Goal: Information Seeking & Learning: Learn about a topic

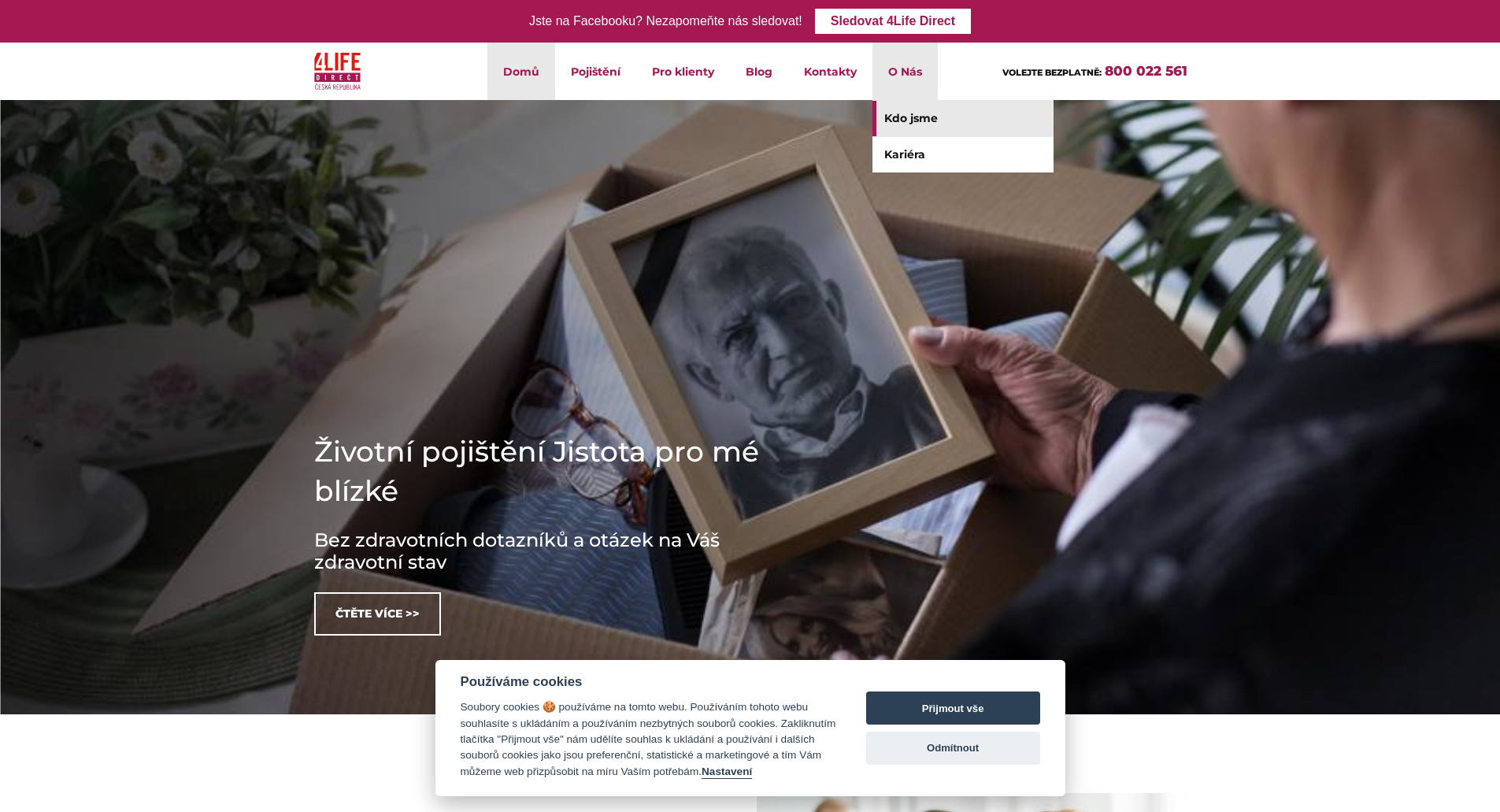
click at [902, 114] on link "Kdo jsme" at bounding box center [963, 118] width 181 height 35
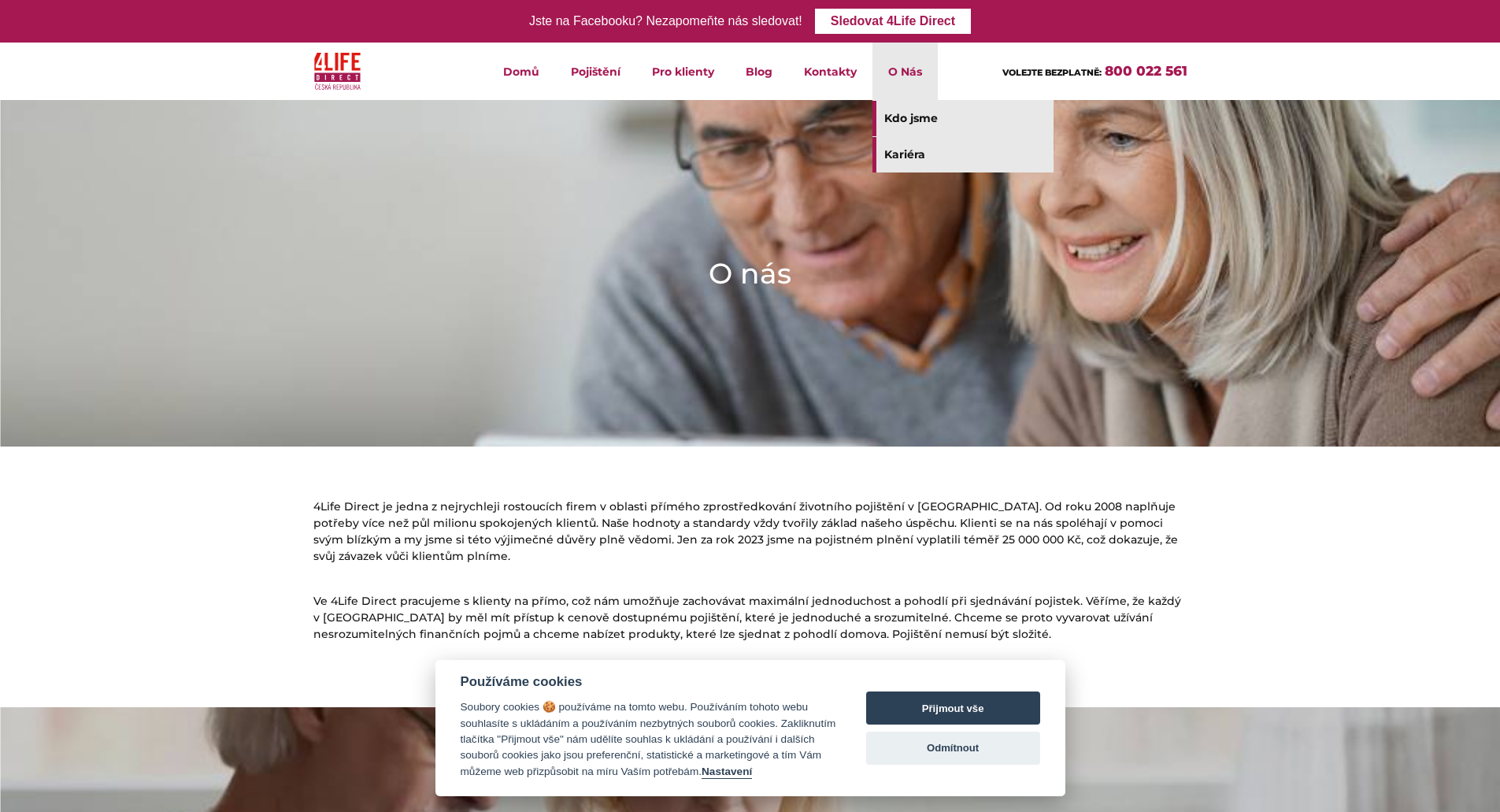
click at [906, 153] on link "Kariéra" at bounding box center [963, 154] width 181 height 35
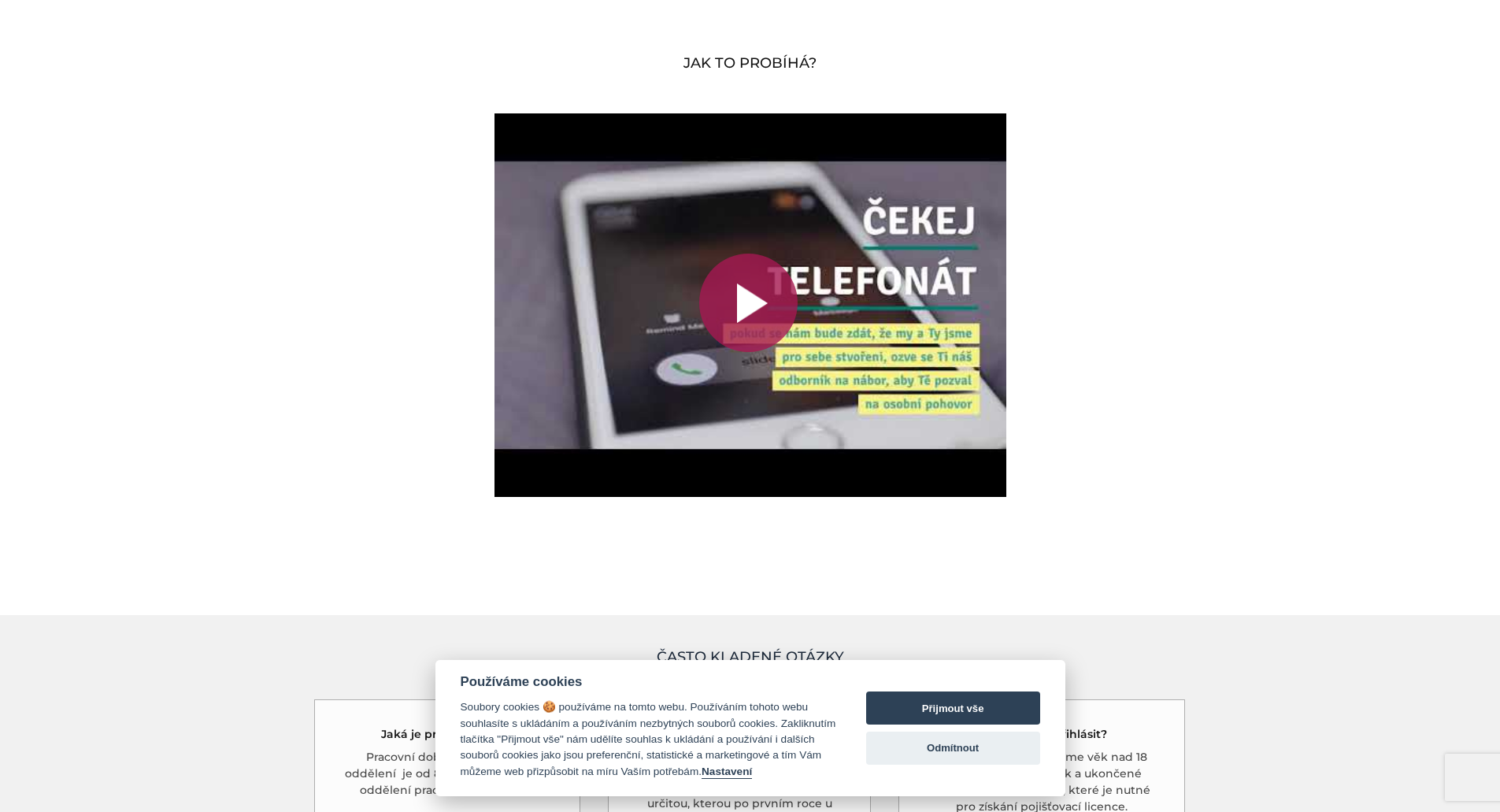
scroll to position [3624, 0]
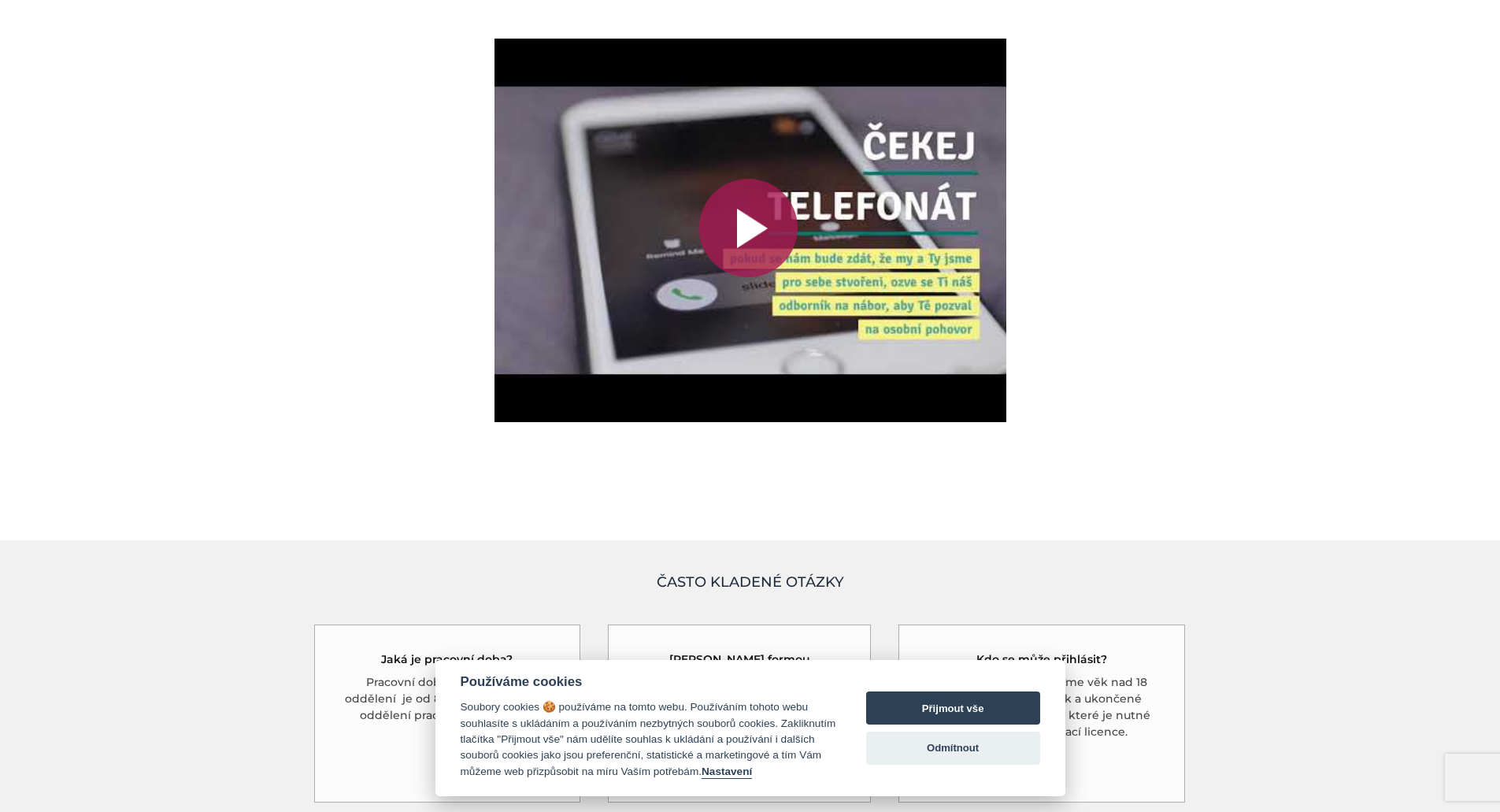
click at [758, 229] on div at bounding box center [749, 228] width 99 height 99
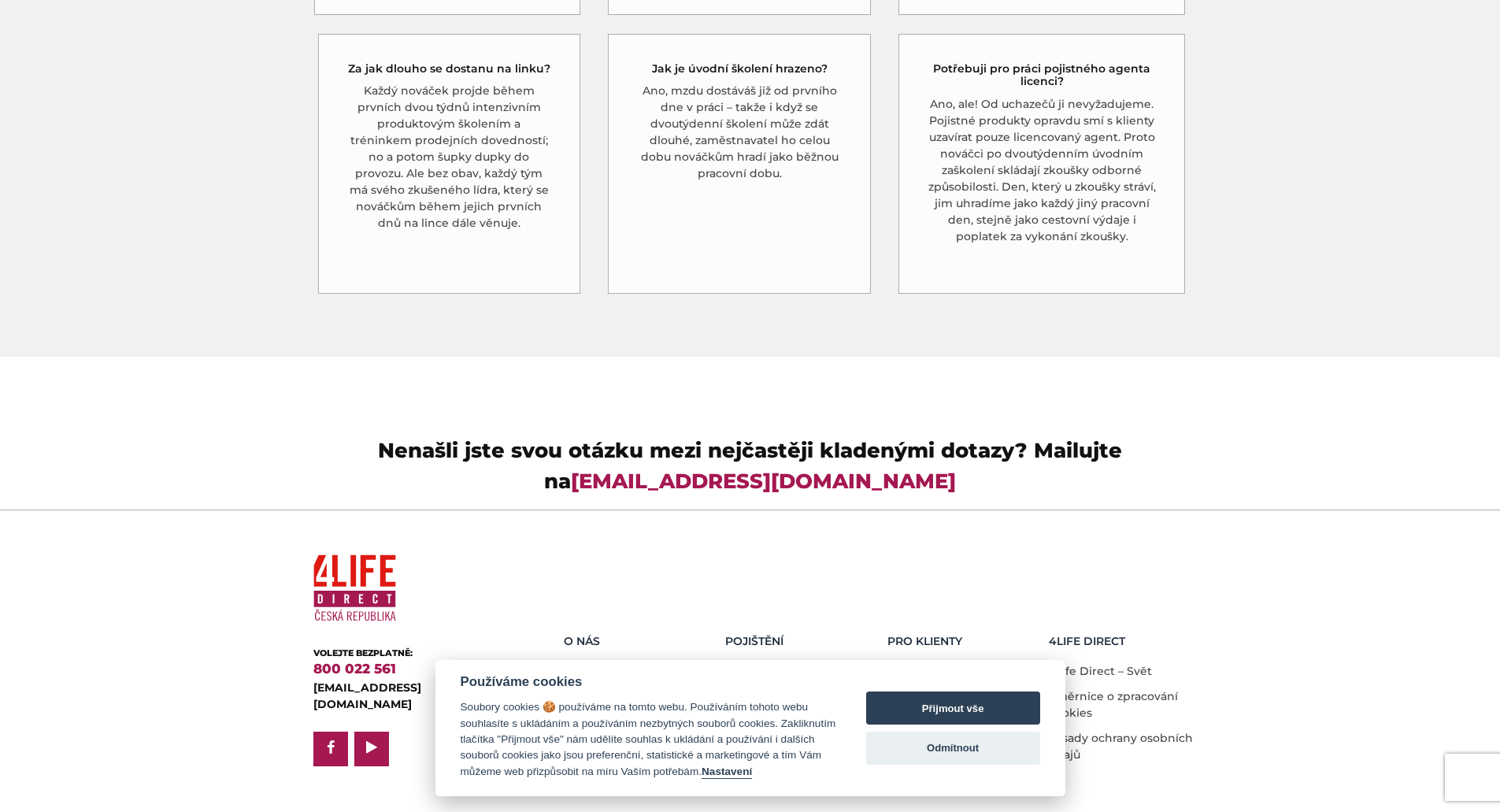
scroll to position [4414, 0]
